Goal: Find specific page/section: Find specific page/section

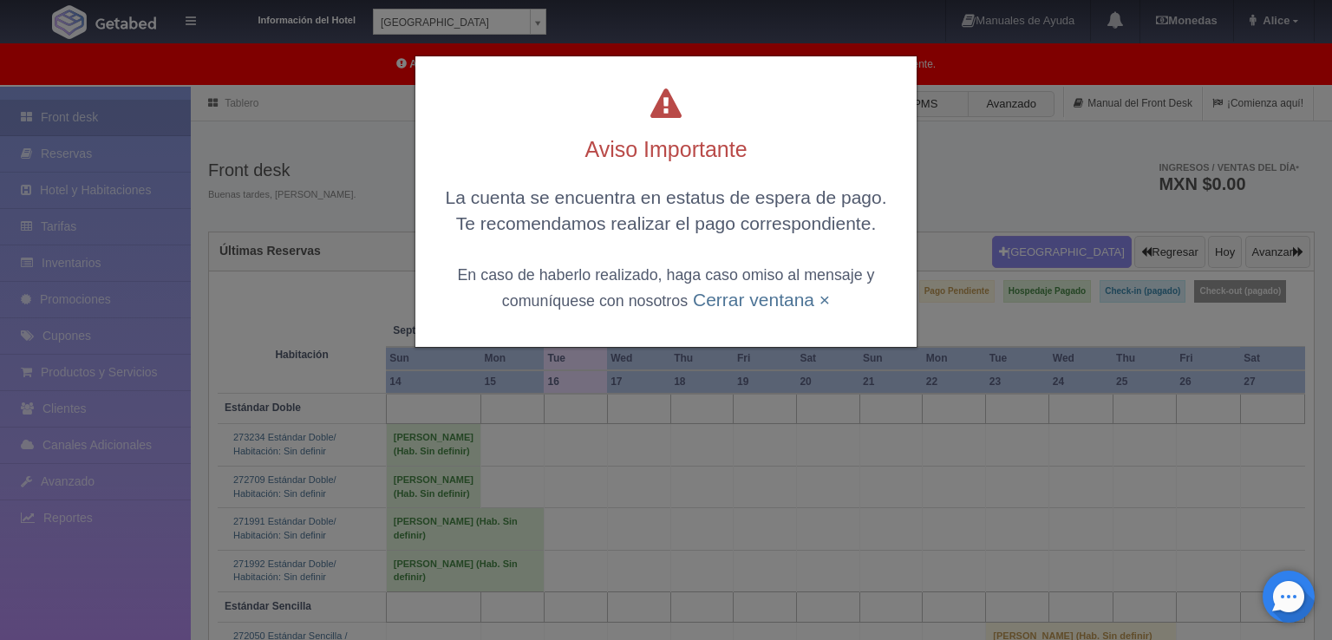
click at [798, 278] on small "En caso de haberlo realizado, haga caso omiso al mensaje y comuníquese con noso…" at bounding box center [665, 287] width 417 height 42
click at [791, 303] on link "Cerrar ventana ×" at bounding box center [761, 300] width 137 height 20
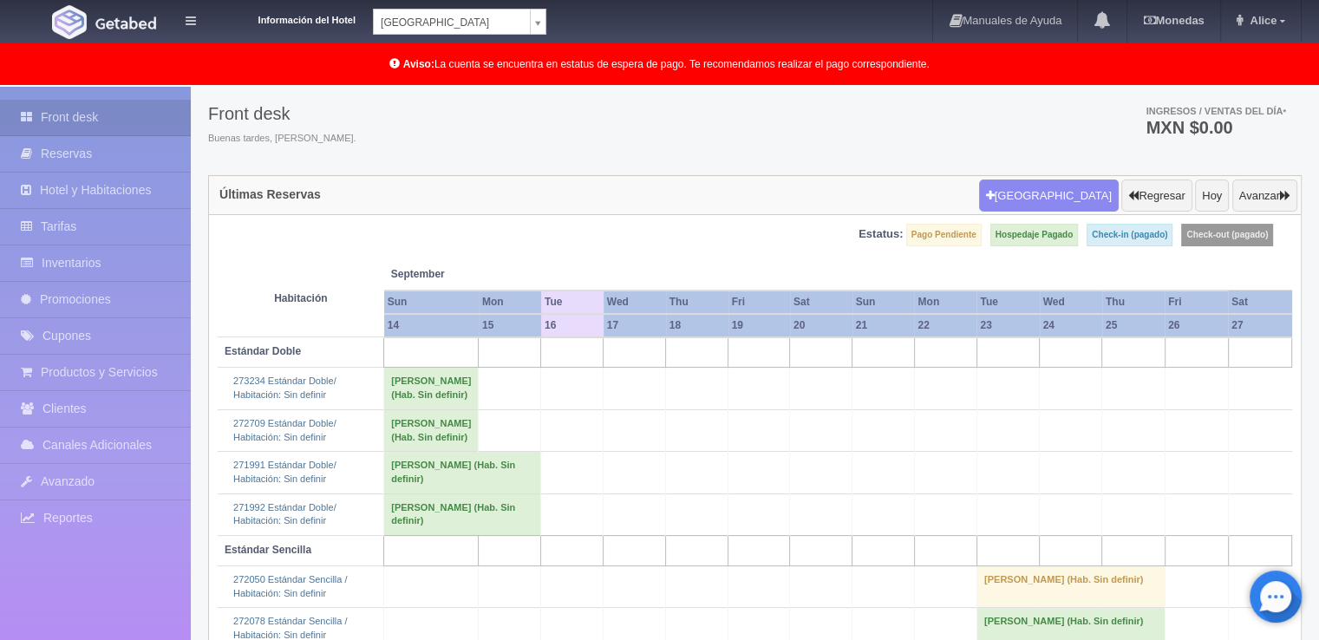
scroll to position [87, 0]
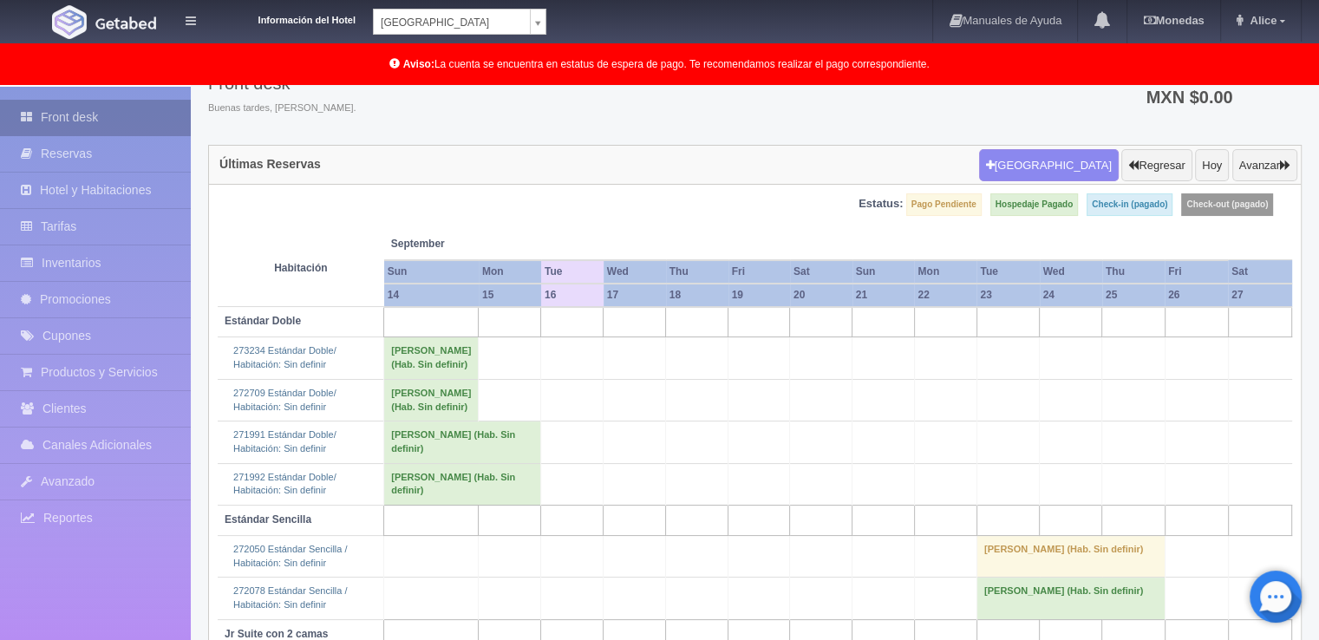
click at [125, 128] on link "Front desk" at bounding box center [95, 118] width 191 height 36
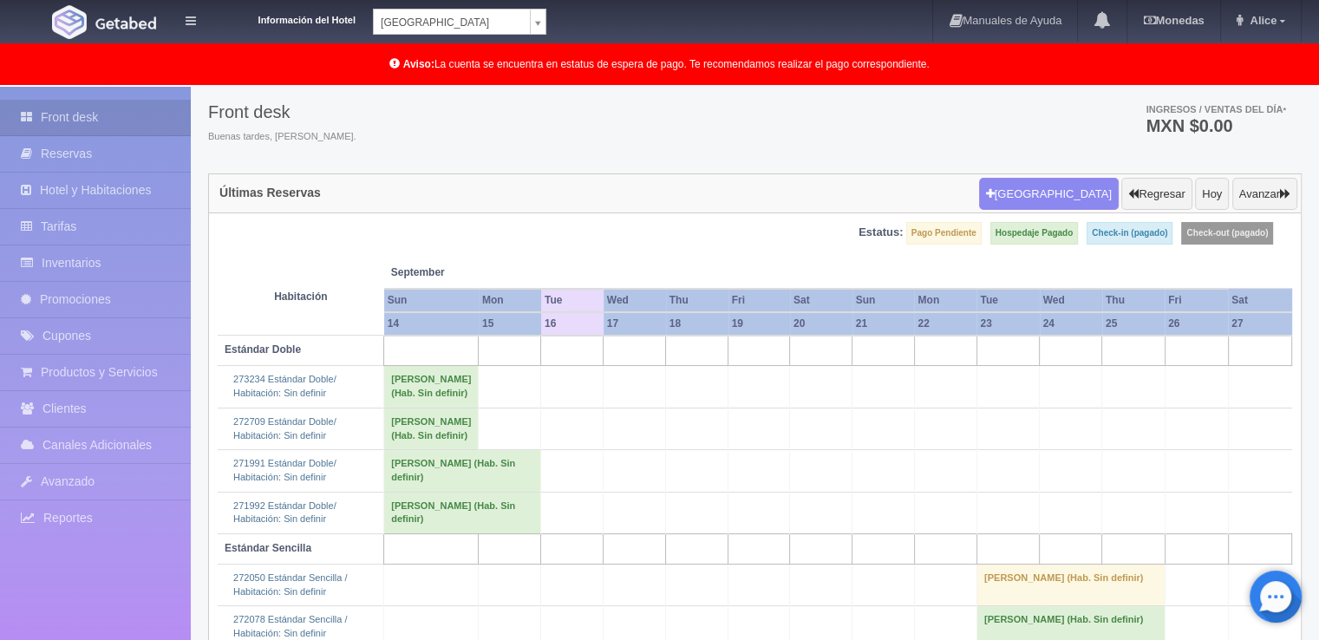
scroll to position [56, 0]
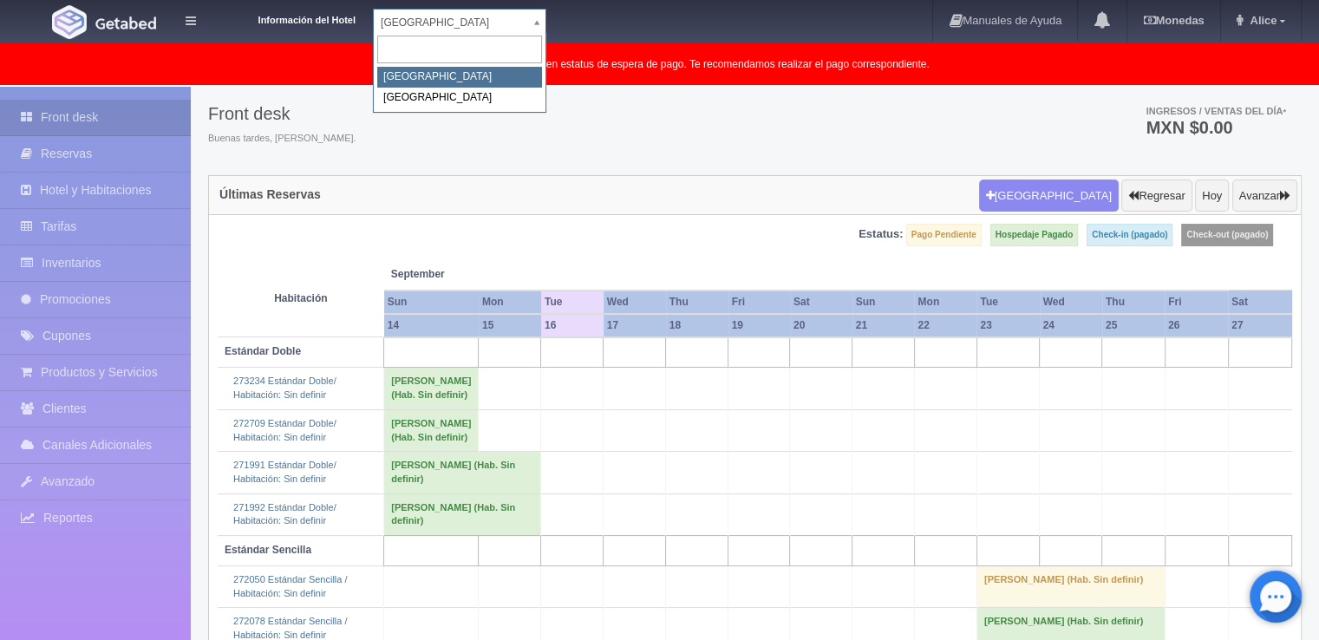
click at [537, 30] on body "Información del Hotel Hotel Plaza Campeche Hotel Plaza Campeche Hotel Plaza Col…" at bounding box center [659, 464] width 1319 height 869
select select "375"
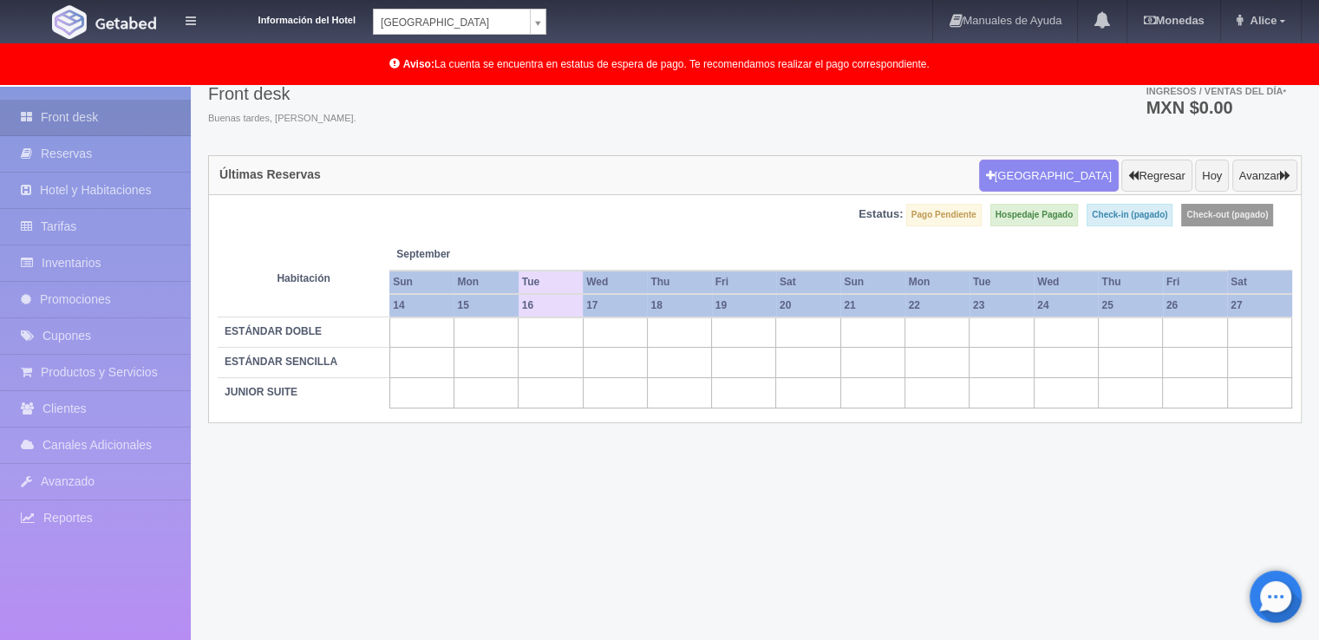
scroll to position [88, 0]
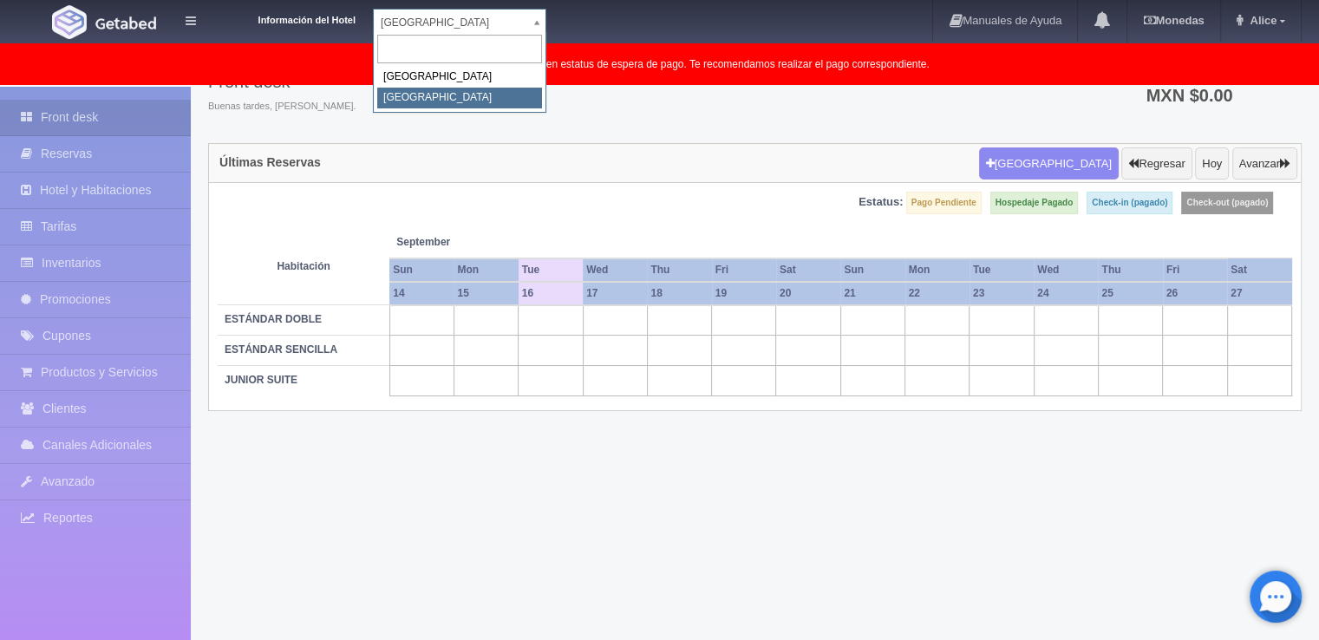
click at [537, 10] on body "Información del Hotel [GEOGRAPHIC_DATA] Campeche [GEOGRAPHIC_DATA] Colonial Man…" at bounding box center [659, 318] width 1319 height 641
select select "342"
